Goal: Information Seeking & Learning: Learn about a topic

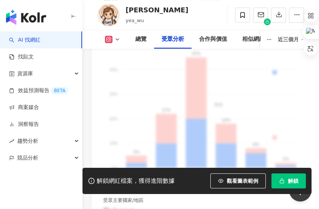
scroll to position [1135, 0]
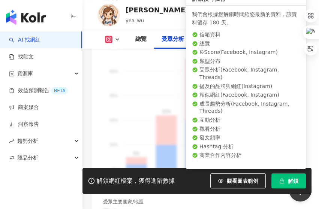
click at [294, 176] on button "解鎖" at bounding box center [288, 180] width 34 height 15
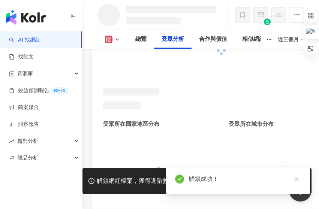
scroll to position [1000, 0]
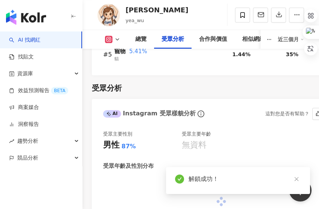
scroll to position [1161, 0]
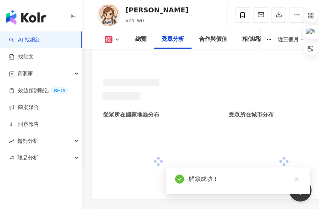
click at [294, 178] on icon "close" at bounding box center [296, 178] width 5 height 5
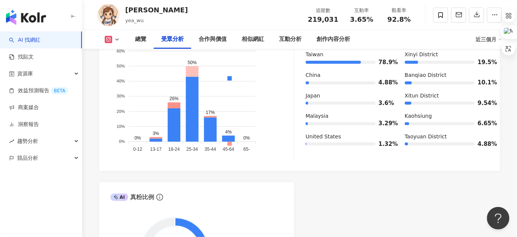
scroll to position [684, 0]
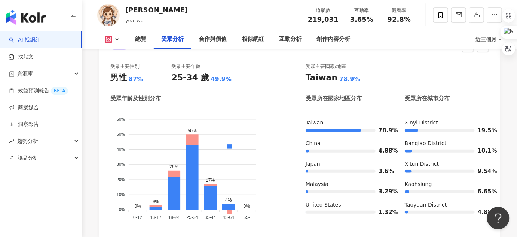
click at [256, 73] on div "受眾主要性別 男性 87% 受眾主要年齡 25-34 歲 49.9%" at bounding box center [202, 73] width 184 height 20
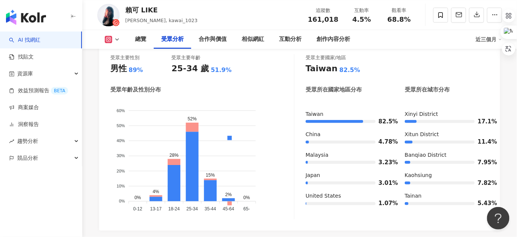
scroll to position [693, 0]
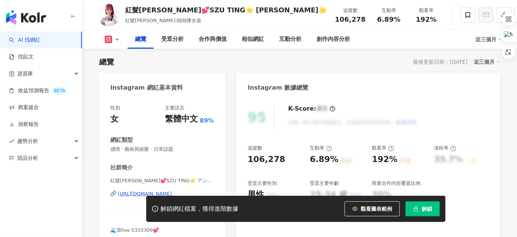
click at [429, 209] on span "解鎖" at bounding box center [427, 209] width 10 height 6
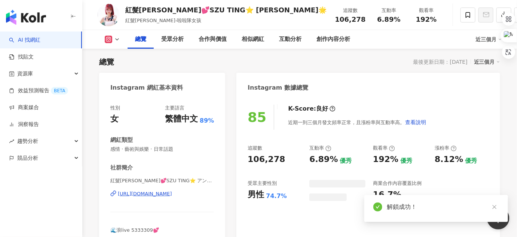
click at [496, 205] on icon "close" at bounding box center [494, 206] width 5 height 5
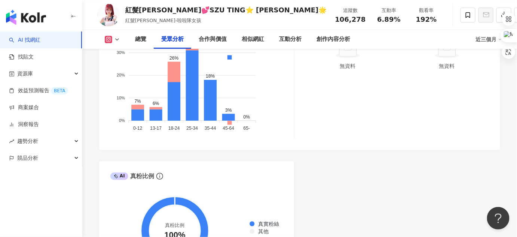
scroll to position [693, 0]
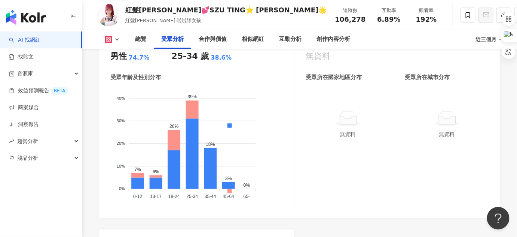
click at [309, 163] on div "受眾主要國家/地區 無資料 受眾所在國家地區分布 受眾所在城市分布 無資料 無資料" at bounding box center [397, 124] width 183 height 165
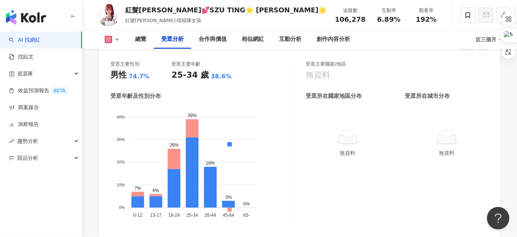
scroll to position [659, 0]
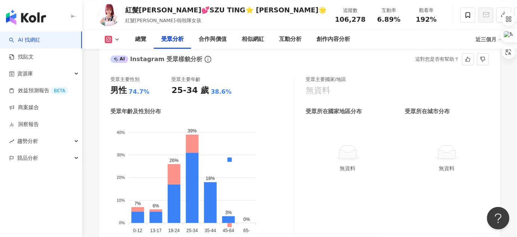
click at [255, 88] on div "受眾主要性別 男性 74.7% 受眾主要年齡 25-34 歲 38.6% 受眾年齡及性別分布 男性 女性 40% 40% 30% 30% 20% 20% 10…" at bounding box center [202, 158] width 184 height 165
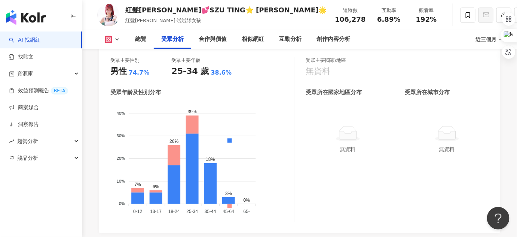
scroll to position [693, 0]
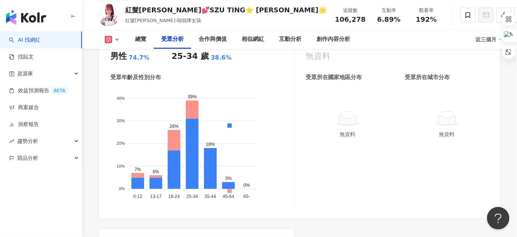
click at [297, 137] on div "受眾主要性別 男性 74.7% 受眾主要年齡 25-34 歲 38.6% 受眾年齡及性別分布 男性 女性 40% 40% 30% 30% 20% 20% 10…" at bounding box center [299, 124] width 379 height 165
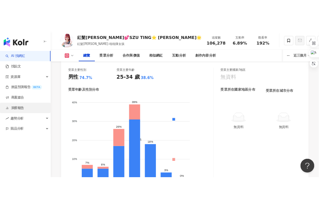
scroll to position [662, 0]
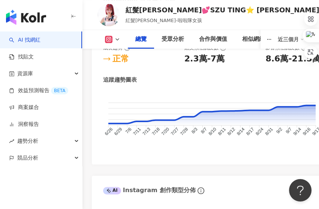
click at [268, 186] on div "AI Instagram 創作類型分佈" at bounding box center [221, 188] width 258 height 24
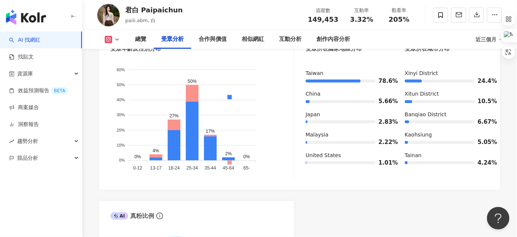
scroll to position [727, 0]
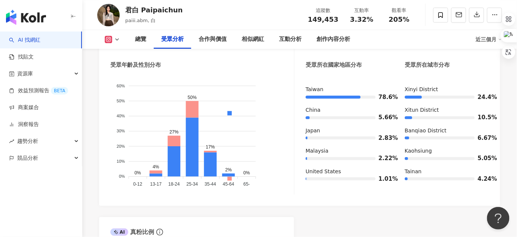
click at [277, 127] on div "男性 女性" at bounding box center [229, 149] width 125 height 132
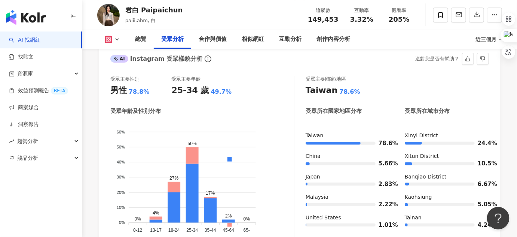
scroll to position [693, 0]
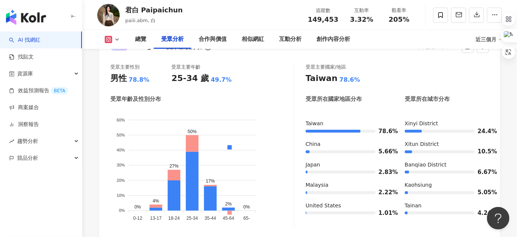
click at [273, 91] on div "受眾主要性別 男性 78.8% 受眾主要年齡 25-34 歲 49.7% 受眾年齡及性別分布 男性 女性 60% 60% 50% 50% 40% 40% 30…" at bounding box center [202, 146] width 184 height 165
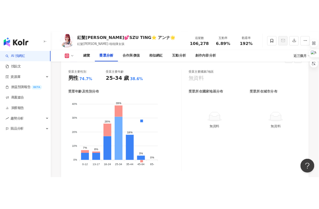
scroll to position [653, 0]
